Goal: Information Seeking & Learning: Learn about a topic

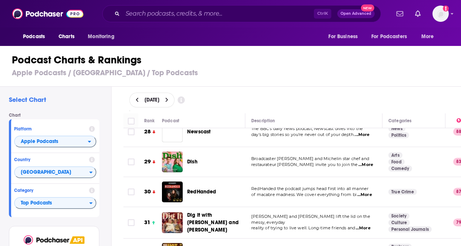
scroll to position [796, 0]
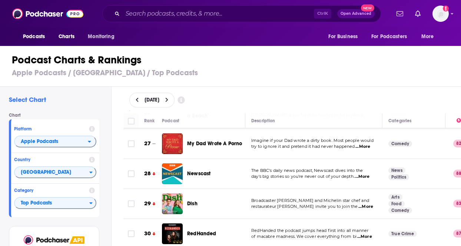
click at [360, 234] on span "...More" at bounding box center [364, 237] width 15 height 6
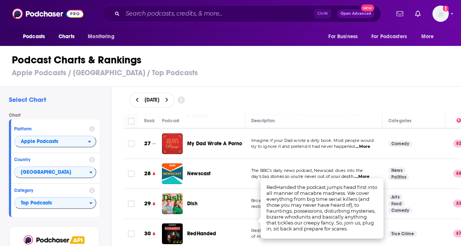
click at [242, 61] on h1 "Podcast Charts & Rankings" at bounding box center [234, 59] width 444 height 13
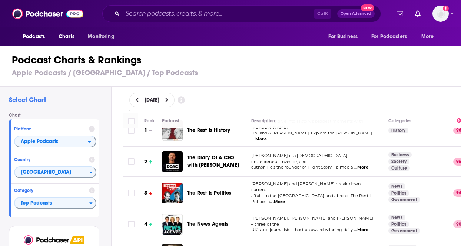
scroll to position [0, 0]
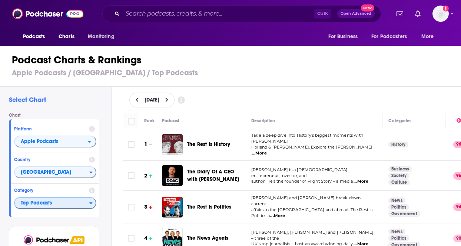
click at [59, 207] on span "Top Podcasts" at bounding box center [52, 203] width 74 height 13
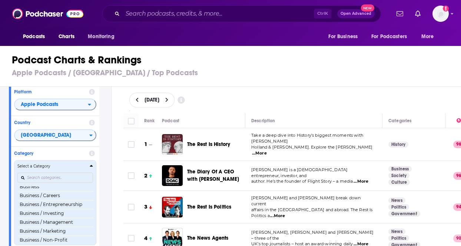
scroll to position [111, 0]
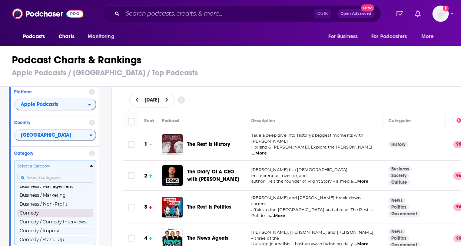
click at [55, 215] on button "Comedy" at bounding box center [55, 213] width 76 height 9
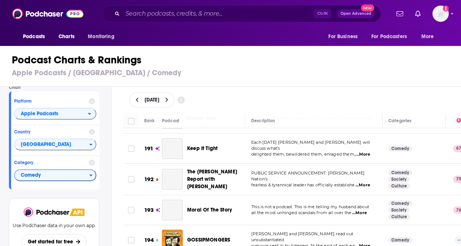
scroll to position [5854, 0]
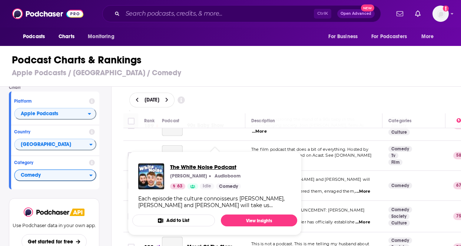
click at [206, 168] on span "The White Noise Podcast" at bounding box center [205, 166] width 71 height 7
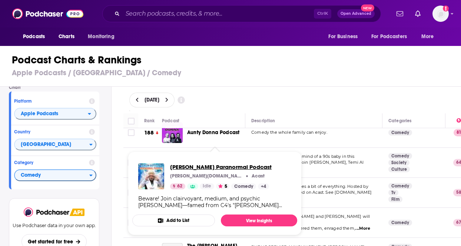
click at [204, 164] on span "Clinton Baptiste's Paranormal Podcast" at bounding box center [221, 166] width 102 height 7
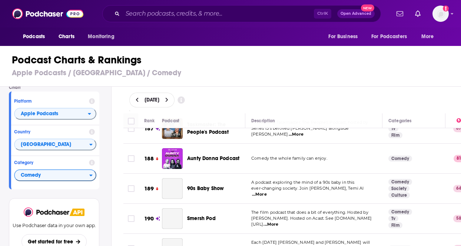
scroll to position [5780, 0]
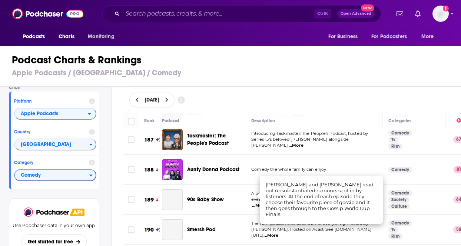
click at [306, 91] on div "October 14, 2025" at bounding box center [292, 100] width 350 height 27
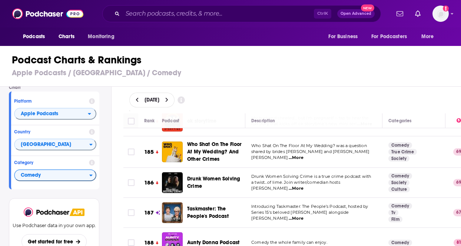
scroll to position [5706, 0]
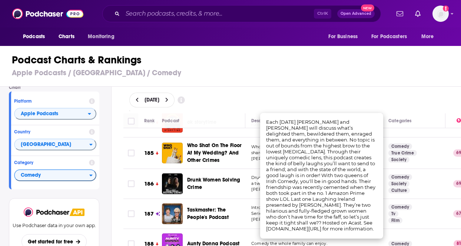
click at [313, 99] on div "October 14, 2025" at bounding box center [292, 100] width 326 height 15
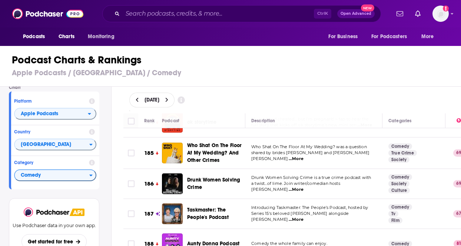
scroll to position [5669, 0]
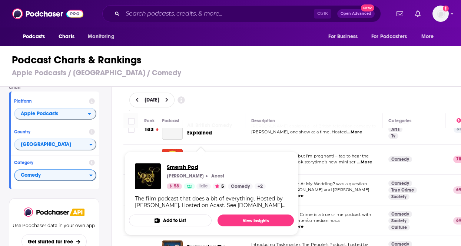
click at [195, 167] on span "Smersh Pod" at bounding box center [216, 166] width 99 height 7
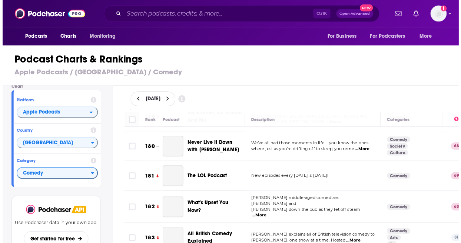
scroll to position [5521, 0]
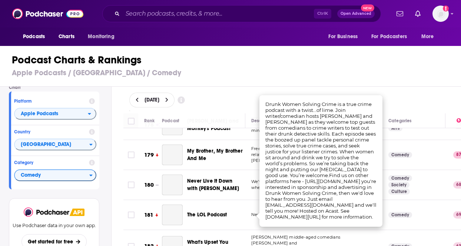
click at [325, 85] on div "Podcast Charts & Rankings Apple Podcasts / United Kingdom / Comedy" at bounding box center [233, 65] width 467 height 42
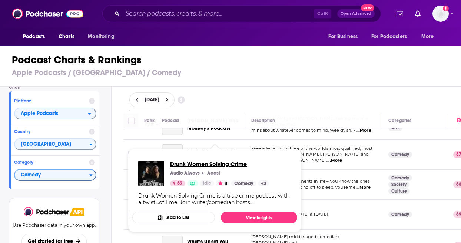
click at [213, 163] on span "Drunk Women Solving Crime" at bounding box center [219, 164] width 99 height 7
